Goal: Find specific fact: Find specific fact

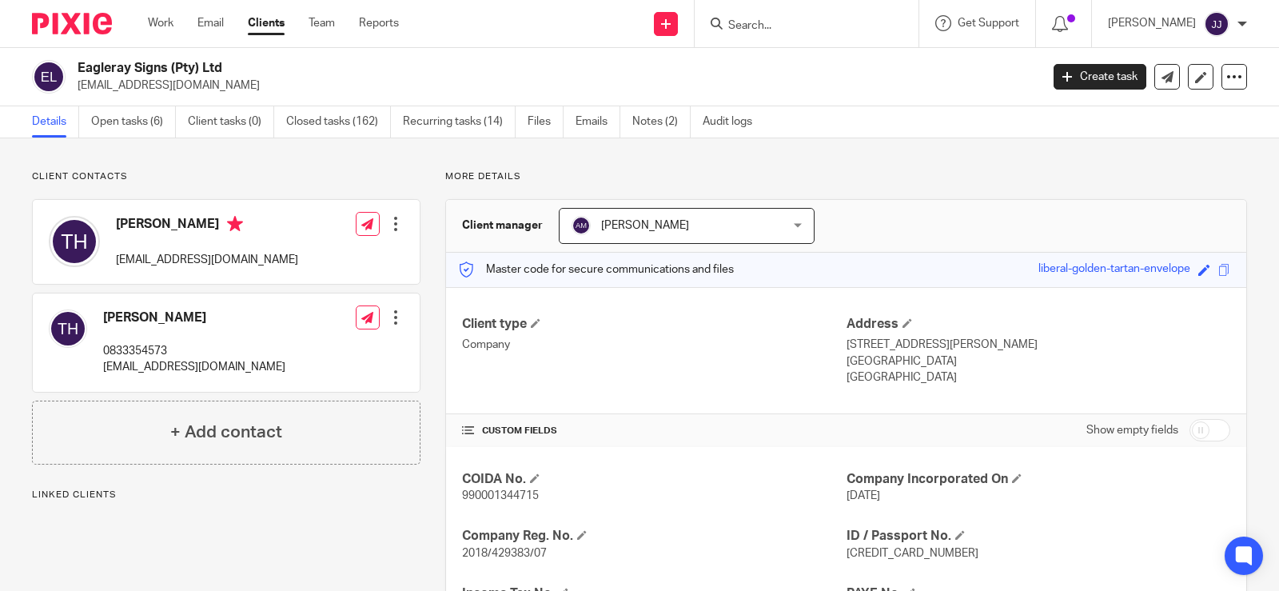
click at [178, 76] on h2 "Eagleray Signs (Pty) Ltd" at bounding box center [459, 68] width 762 height 17
copy div "Eagleray Signs (Pty) Ltd"
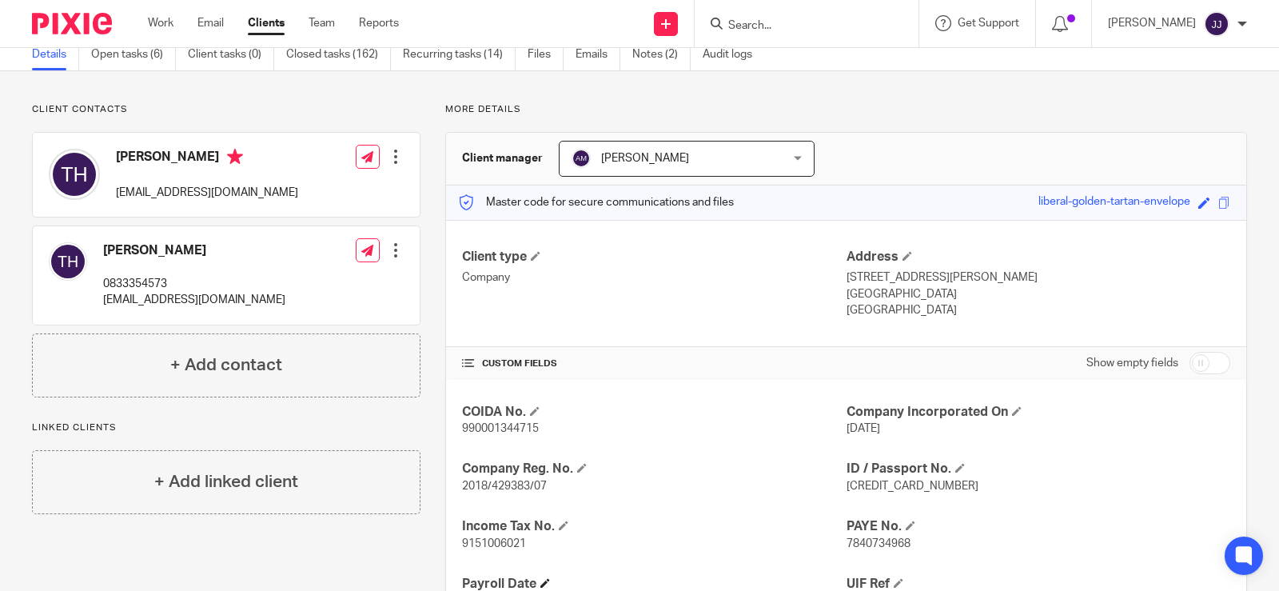
scroll to position [160, 0]
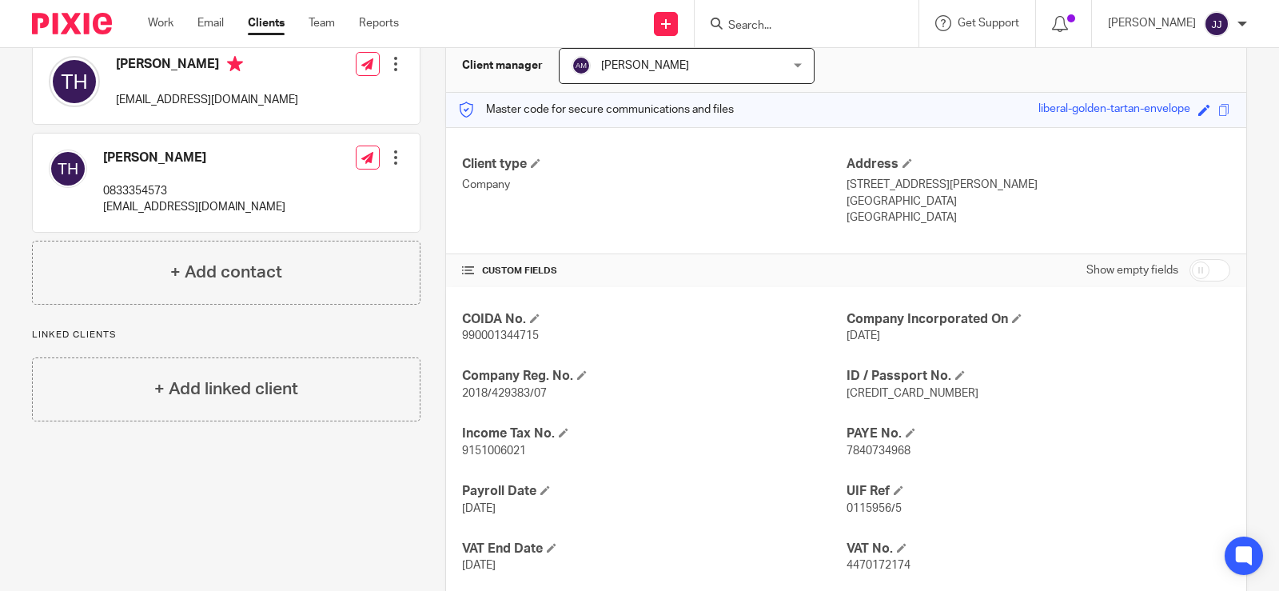
click at [505, 398] on span "2018/429383/07" at bounding box center [504, 393] width 85 height 11
copy p "2018/429383/07"
